Goal: Communication & Community: Answer question/provide support

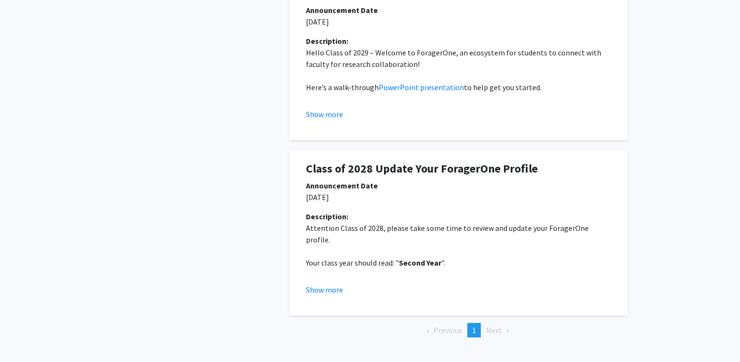
scroll to position [281, 0]
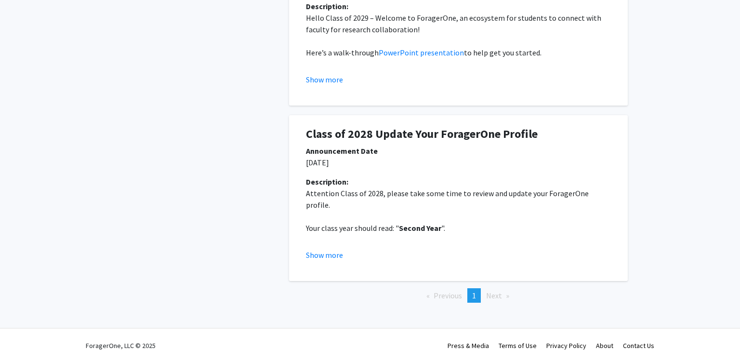
click at [404, 223] on strong "Second Year" at bounding box center [420, 228] width 42 height 10
click at [414, 223] on strong "Second Year" at bounding box center [420, 228] width 42 height 10
click at [433, 223] on strong "Second Year" at bounding box center [420, 228] width 42 height 10
drag, startPoint x: 433, startPoint y: 216, endPoint x: 407, endPoint y: 219, distance: 25.7
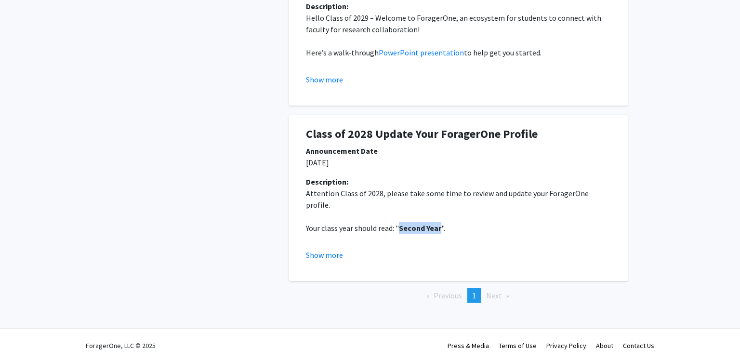
click at [407, 223] on strong "Second Year" at bounding box center [420, 228] width 42 height 10
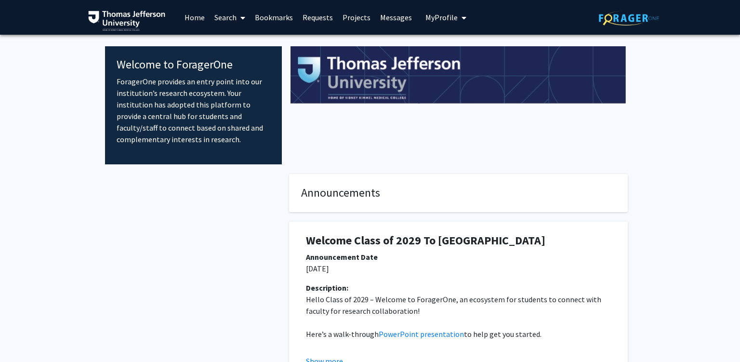
click at [401, 13] on link "Messages" at bounding box center [395, 17] width 41 height 34
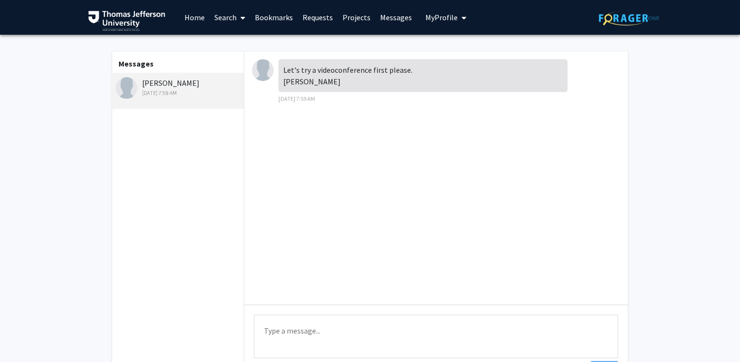
click at [302, 80] on div "Let's try a videoconference first please. [PERSON_NAME]" at bounding box center [423, 75] width 289 height 33
drag, startPoint x: 302, startPoint y: 80, endPoint x: 281, endPoint y: 79, distance: 20.2
click at [281, 79] on div "Let's try a videoconference first please. [PERSON_NAME]" at bounding box center [423, 75] width 289 height 33
click at [335, 112] on div "Let's try a videoconference first please. [PERSON_NAME] [DATE] 7:59 AM" at bounding box center [436, 178] width 384 height 253
